Goal: Task Accomplishment & Management: Manage account settings

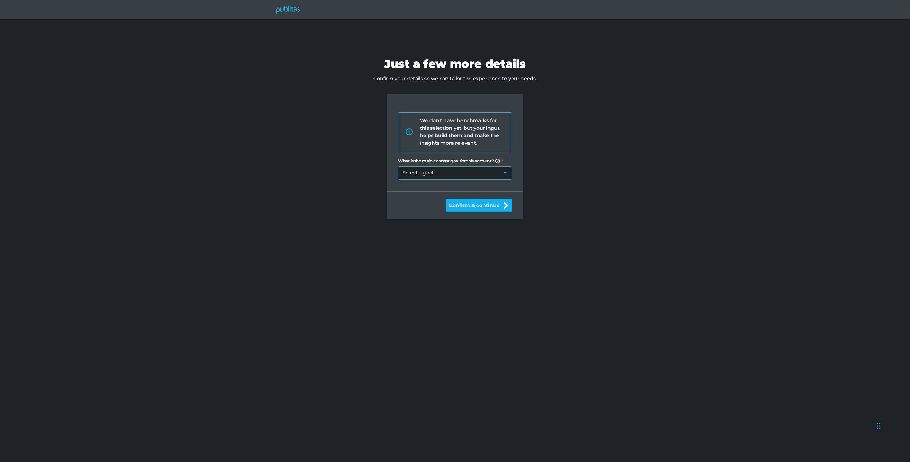
click at [414, 176] on select "Select a goal Sell products directly or on the website Promote physical store/d…" at bounding box center [455, 173] width 114 height 14
click at [290, 13] on icon at bounding box center [288, 10] width 24 height 8
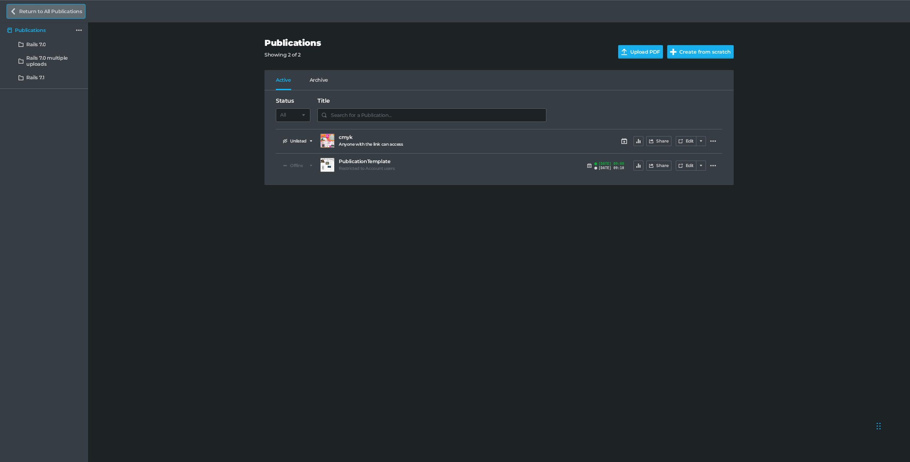
click at [32, 14] on link "Return to All Publications" at bounding box center [46, 12] width 78 height 14
click at [38, 43] on h5 "Rails 7.0" at bounding box center [35, 45] width 19 height 6
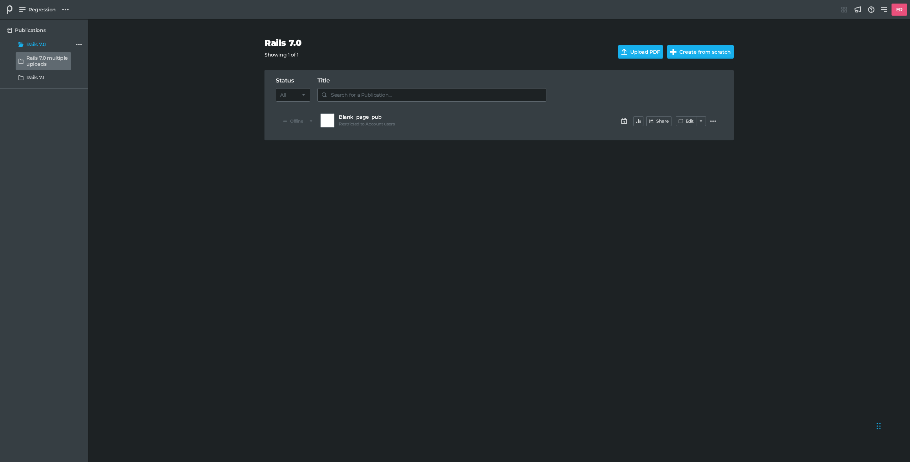
click at [41, 56] on h5 "Rails 7.0 multiple uploads" at bounding box center [47, 61] width 42 height 12
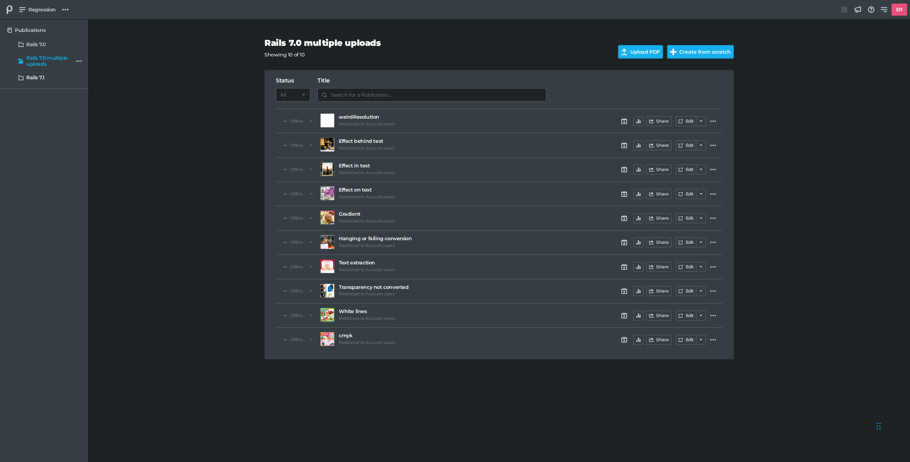
click at [41, 71] on link "Rails 7.1" at bounding box center [43, 77] width 55 height 13
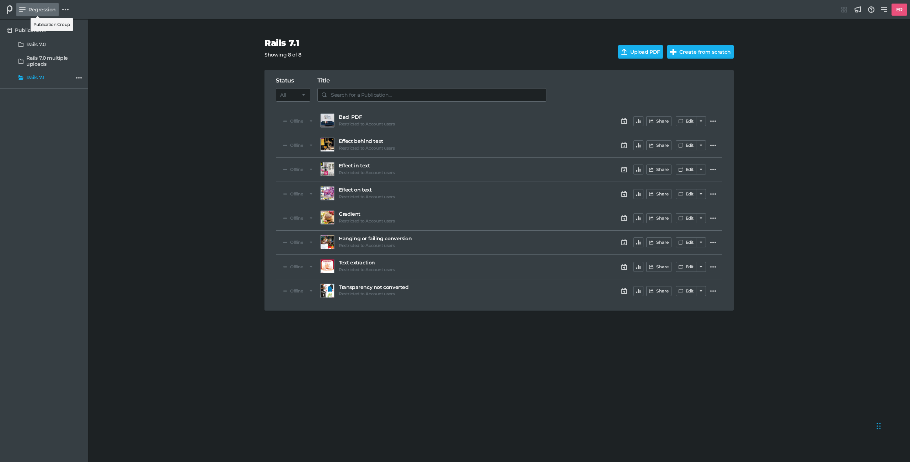
click at [37, 13] on span "Regression" at bounding box center [41, 10] width 27 height 8
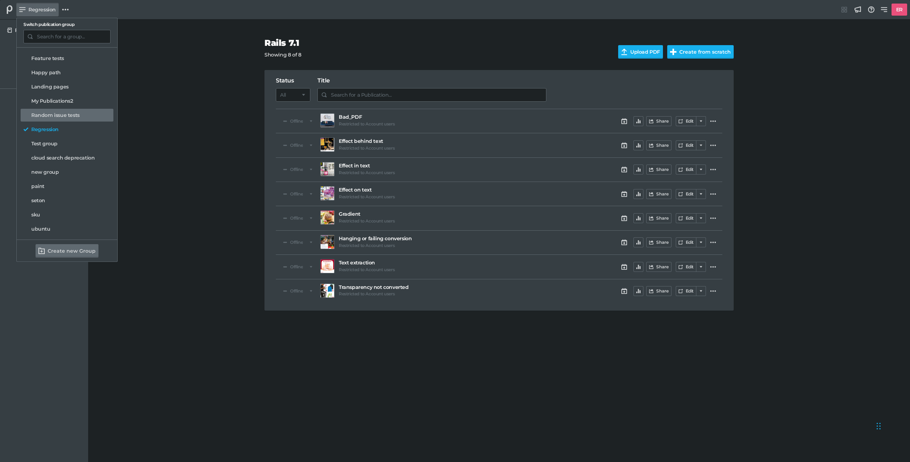
click at [59, 116] on h5 "Random issue tests" at bounding box center [55, 115] width 48 height 6
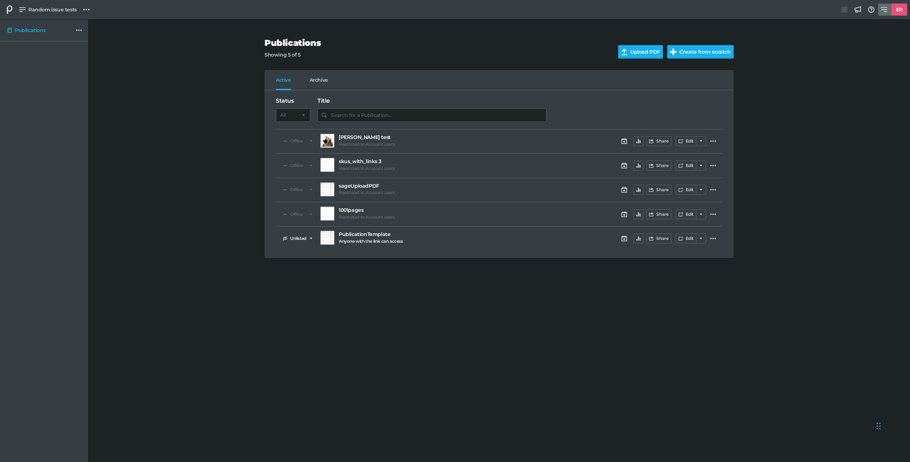
click at [901, 9] on h5 "ER" at bounding box center [900, 10] width 12 height 12
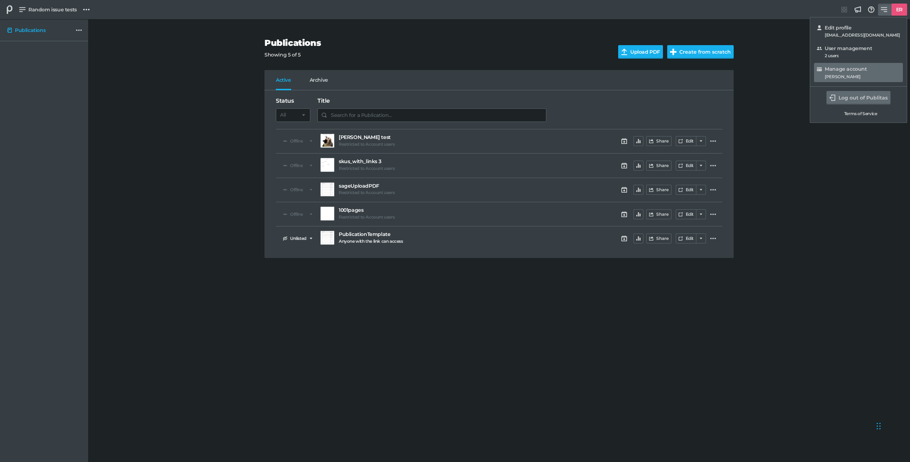
click at [854, 80] on link "Manage account [PERSON_NAME]" at bounding box center [858, 72] width 89 height 19
select select "na"
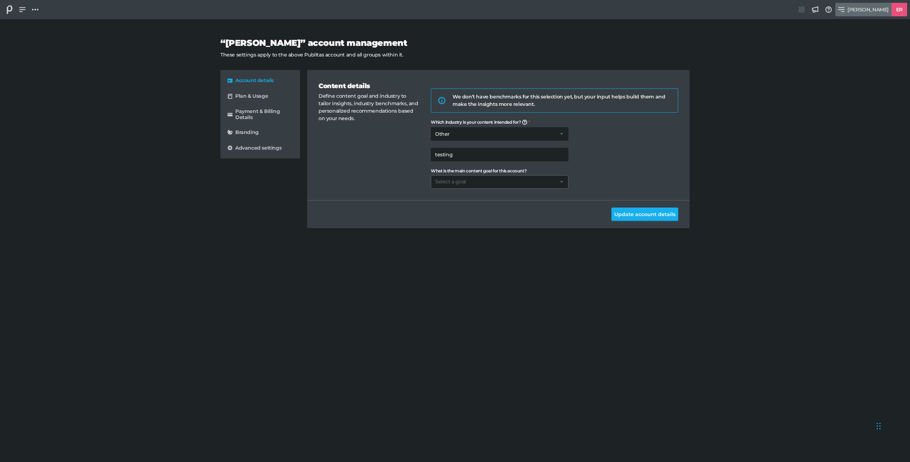
click at [882, 9] on span "[PERSON_NAME]" at bounding box center [868, 10] width 41 height 8
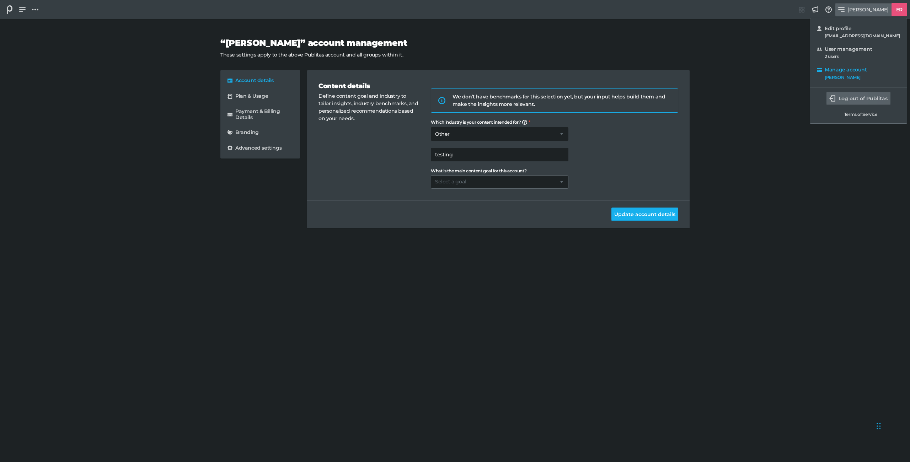
click at [860, 100] on button "Log out of Publitas" at bounding box center [859, 99] width 64 height 14
